Goal: Task Accomplishment & Management: Manage account settings

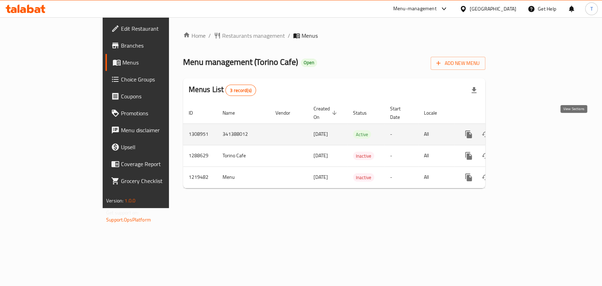
click at [524, 130] on icon "enhanced table" at bounding box center [520, 134] width 8 height 8
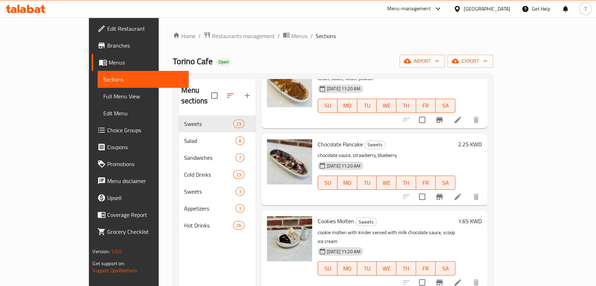
scroll to position [1484, 0]
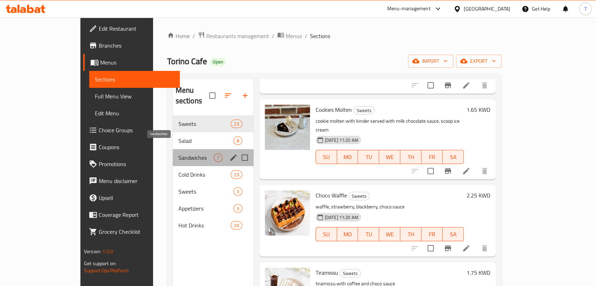
click at [179, 154] on span "Sandwiches" at bounding box center [196, 158] width 35 height 8
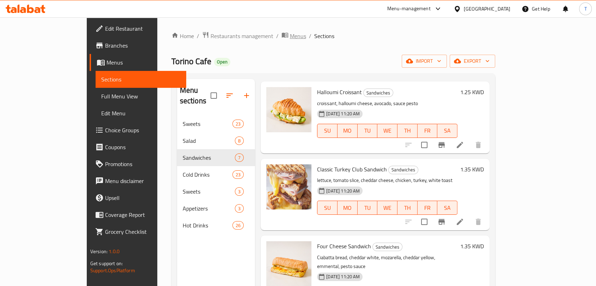
click at [290, 36] on span "Menus" at bounding box center [298, 36] width 16 height 8
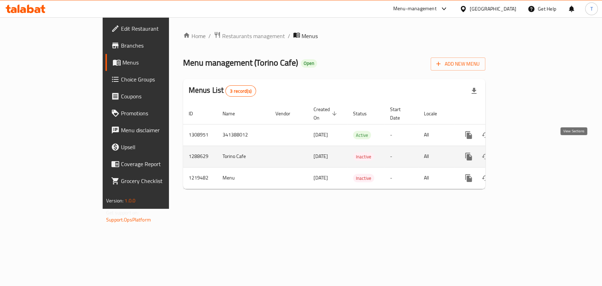
click at [523, 154] on icon "enhanced table" at bounding box center [520, 157] width 6 height 6
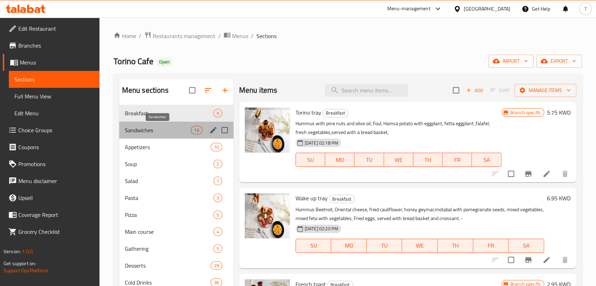
click at [155, 132] on span "Sandwiches" at bounding box center [158, 130] width 66 height 8
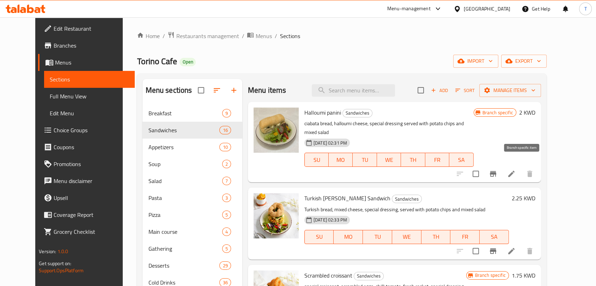
click at [497, 171] on icon "Branch-specific-item" at bounding box center [493, 174] width 6 height 6
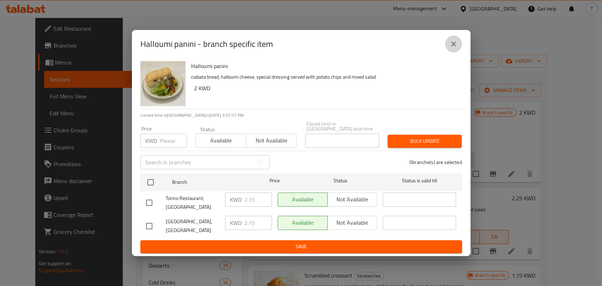
click at [453, 48] on icon "close" at bounding box center [454, 44] width 8 height 8
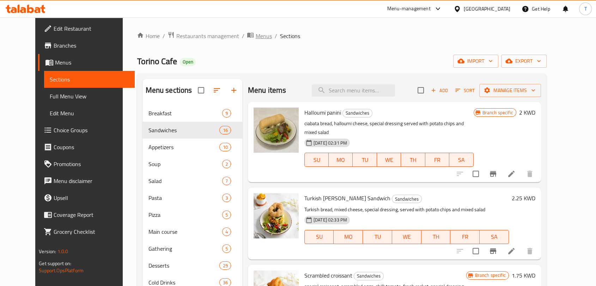
click at [256, 37] on span "Menus" at bounding box center [264, 36] width 16 height 8
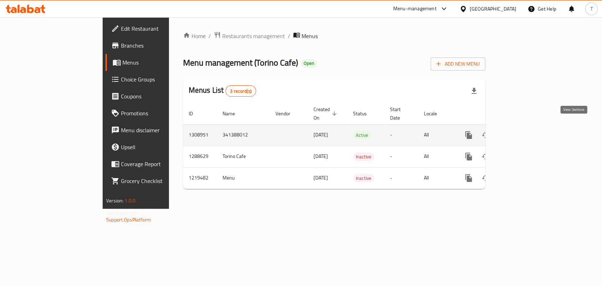
click at [523, 132] on icon "enhanced table" at bounding box center [520, 135] width 6 height 6
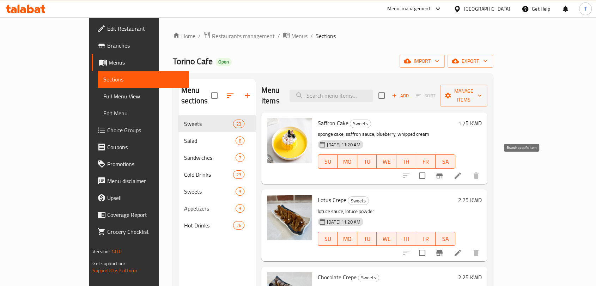
click at [444, 172] on icon "Branch-specific-item" at bounding box center [439, 176] width 8 height 8
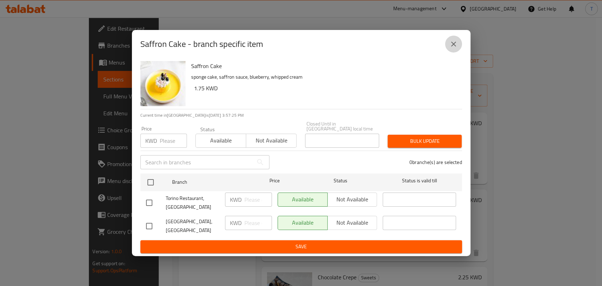
click at [455, 47] on icon "close" at bounding box center [453, 44] width 5 height 5
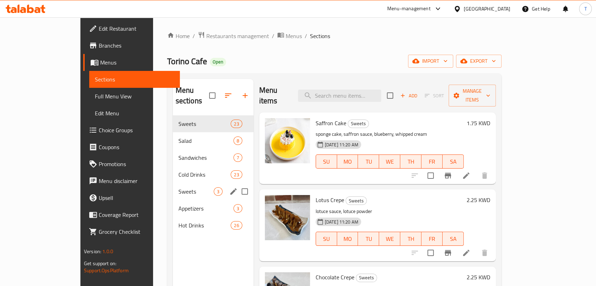
click at [176, 187] on div "Sweets 3" at bounding box center [213, 191] width 81 height 17
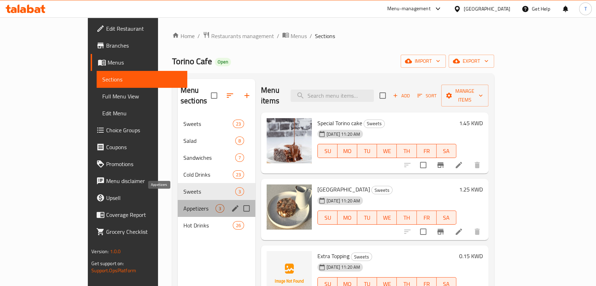
click at [184, 204] on span "Appetizers" at bounding box center [200, 208] width 32 height 8
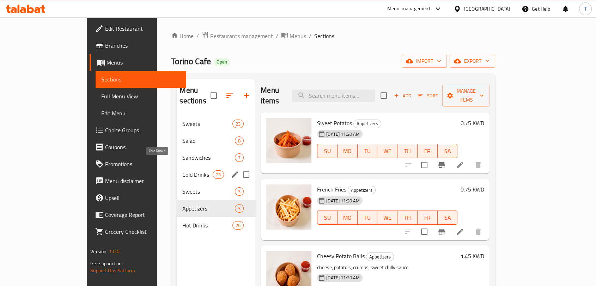
click at [182, 170] on span "Cold Drinks" at bounding box center [197, 174] width 30 height 8
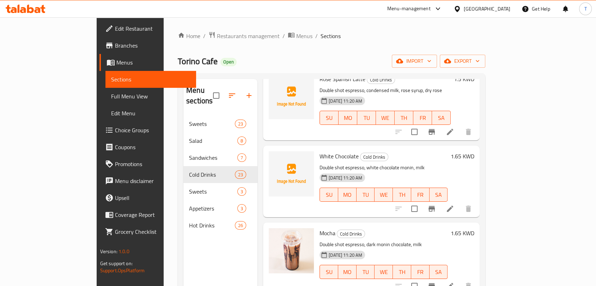
scroll to position [641, 0]
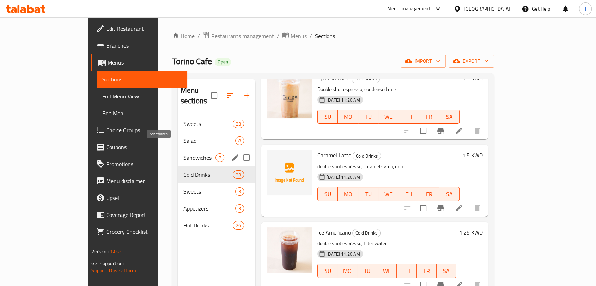
click at [184, 154] on span "Sandwiches" at bounding box center [200, 158] width 32 height 8
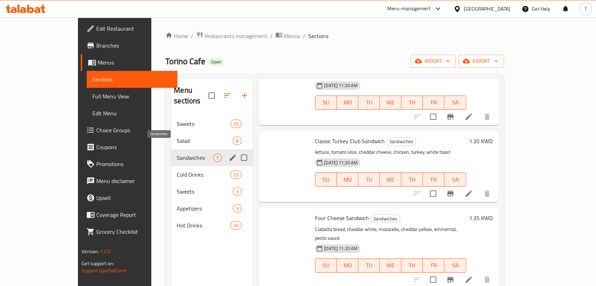
scroll to position [271, 0]
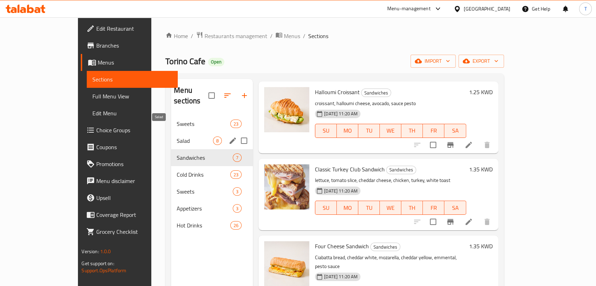
click at [188, 137] on span "Salad" at bounding box center [195, 141] width 36 height 8
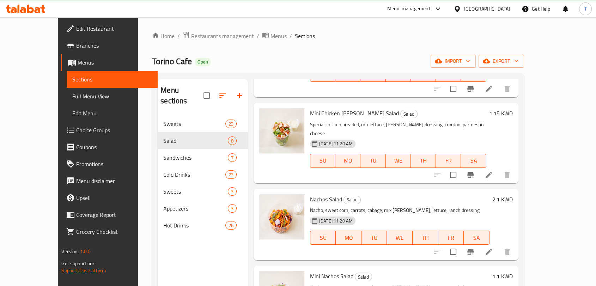
scroll to position [366, 0]
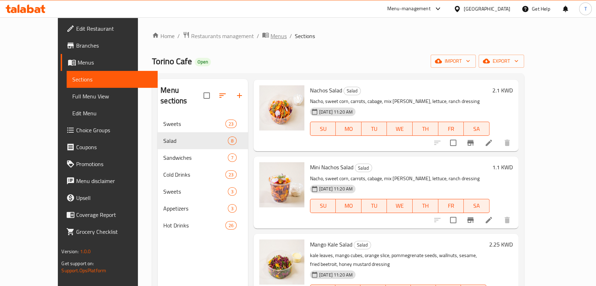
click at [271, 37] on span "Menus" at bounding box center [279, 36] width 16 height 8
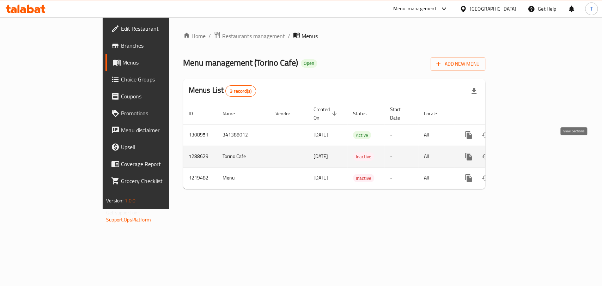
click at [524, 152] on icon "enhanced table" at bounding box center [520, 156] width 8 height 8
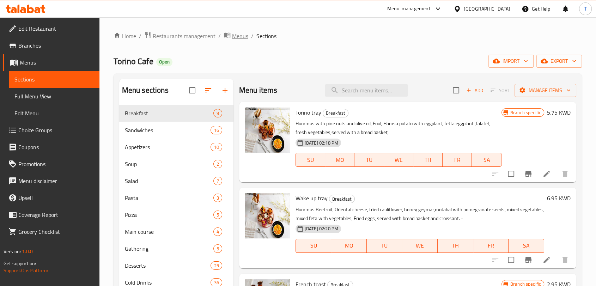
click at [240, 35] on span "Menus" at bounding box center [240, 36] width 16 height 8
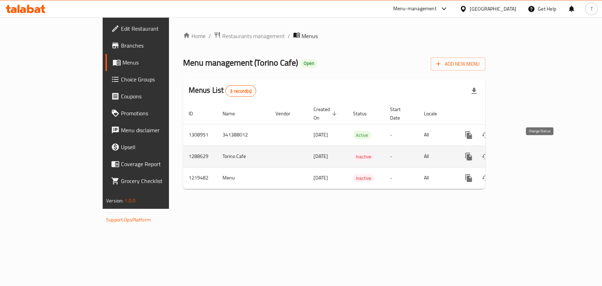
click at [490, 152] on icon "enhanced table" at bounding box center [486, 156] width 8 height 8
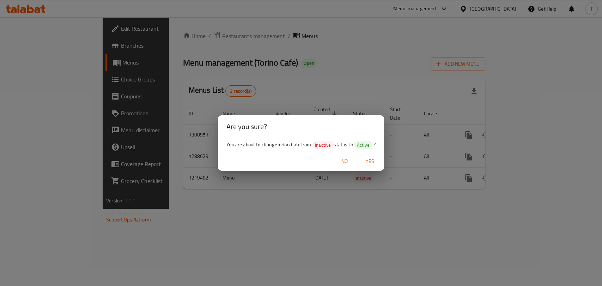
click at [374, 166] on span "Yes" at bounding box center [370, 161] width 17 height 9
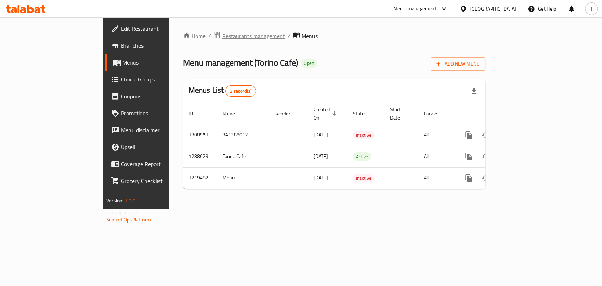
click at [222, 35] on span "Restaurants management" at bounding box center [253, 36] width 63 height 8
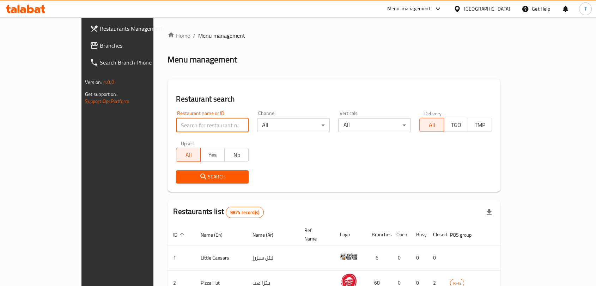
click at [180, 118] on input "search" at bounding box center [212, 125] width 73 height 14
type input "[GEOGRAPHIC_DATA]"
click button "Search" at bounding box center [212, 176] width 73 height 13
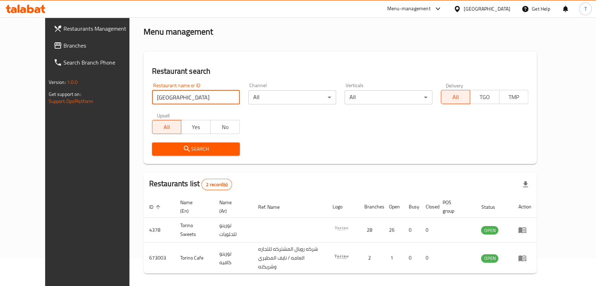
scroll to position [47, 0]
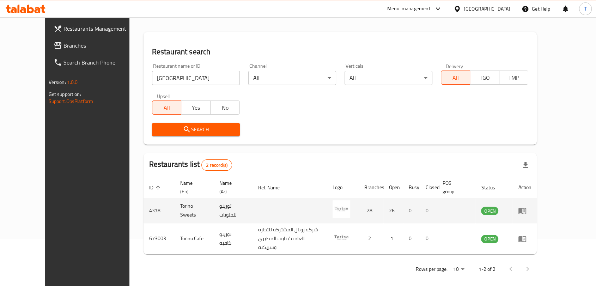
click at [144, 210] on td "4378" at bounding box center [159, 210] width 31 height 25
copy td "4378"
click at [175, 210] on td "Torino Sweets" at bounding box center [194, 210] width 39 height 25
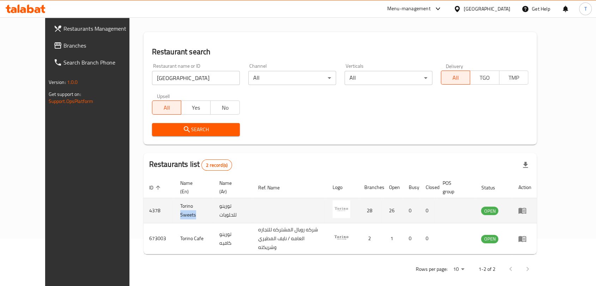
click at [175, 209] on td "Torino Sweets" at bounding box center [194, 210] width 39 height 25
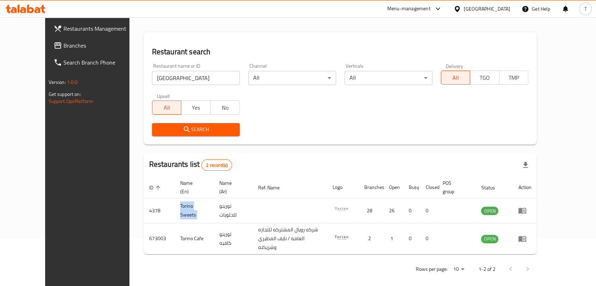
click at [34, 10] on icon at bounding box center [26, 9] width 40 height 8
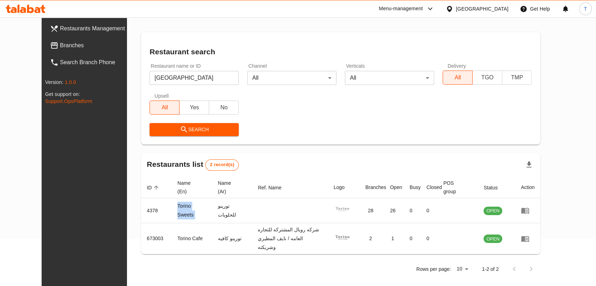
scroll to position [40, 0]
